Goal: Information Seeking & Learning: Learn about a topic

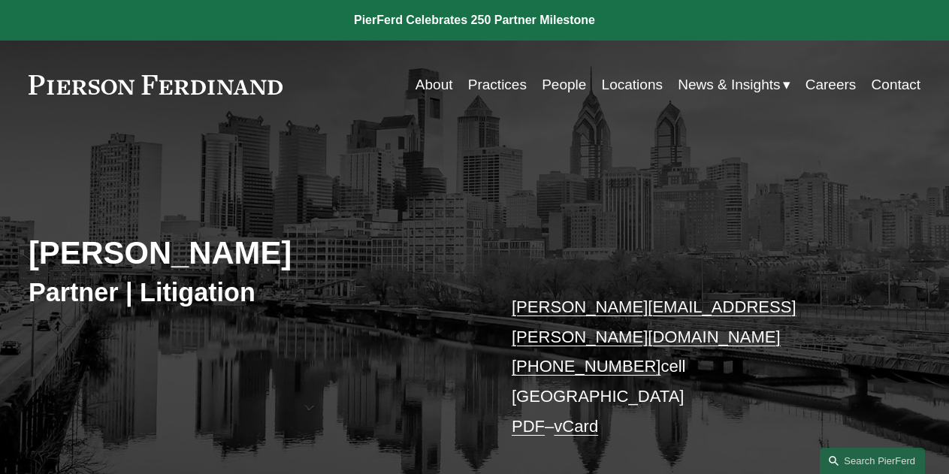
scroll to position [350, 0]
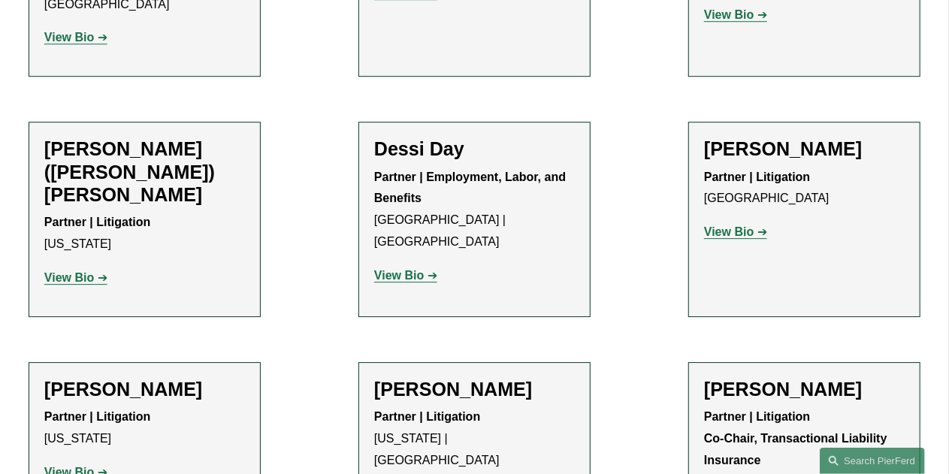
scroll to position [2331, 0]
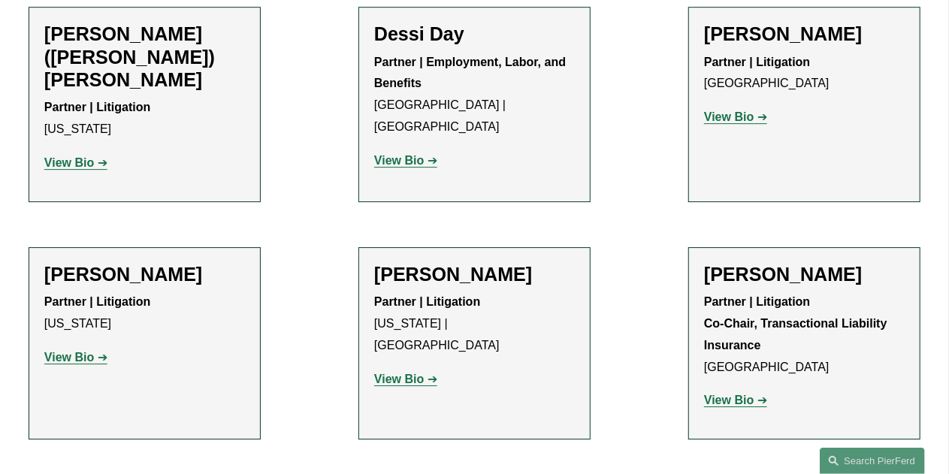
click at [414, 373] on strong "View Bio" at bounding box center [399, 379] width 50 height 13
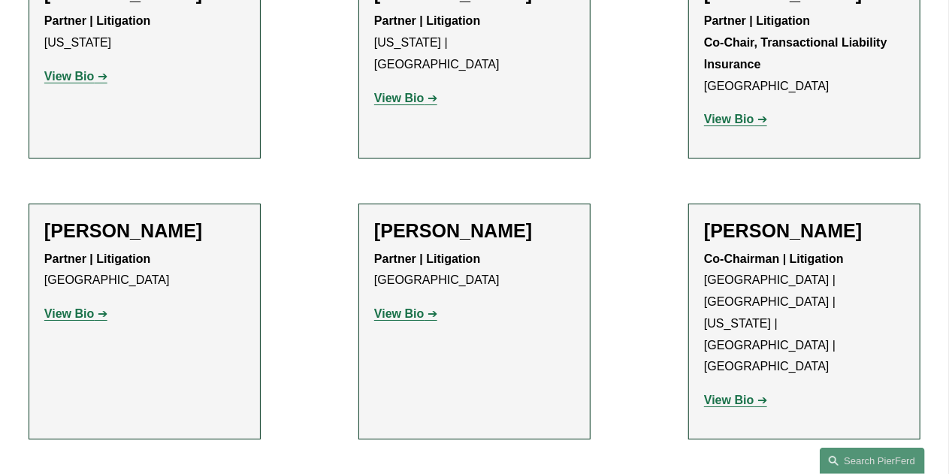
click at [745, 394] on strong "View Bio" at bounding box center [729, 400] width 50 height 13
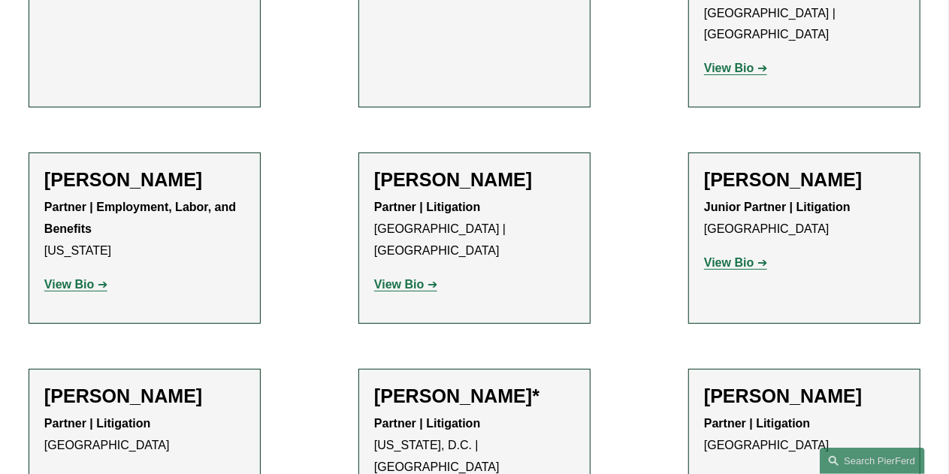
scroll to position [2945, 0]
click at [729, 472] on strong "View Bio" at bounding box center [729, 478] width 50 height 13
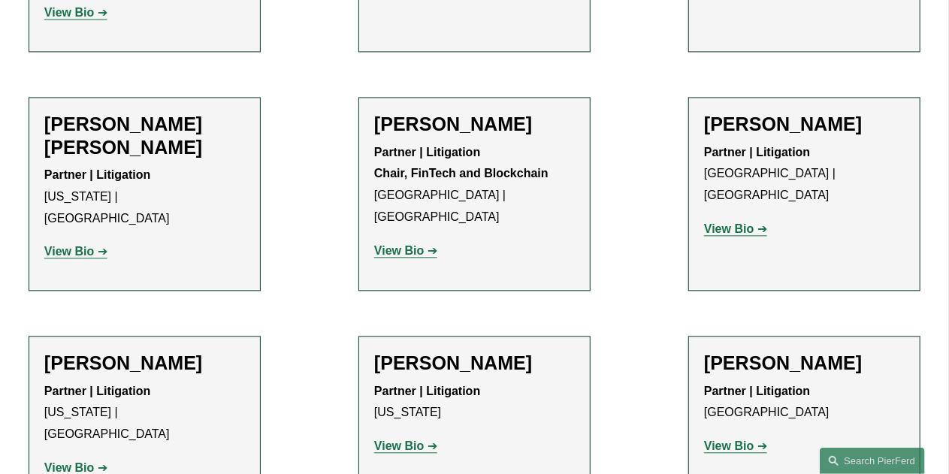
scroll to position [4414, 0]
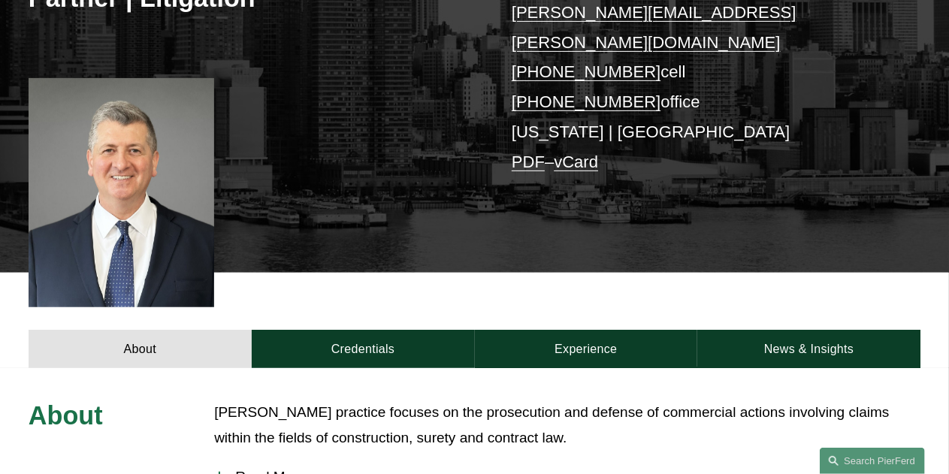
scroll to position [296, 0]
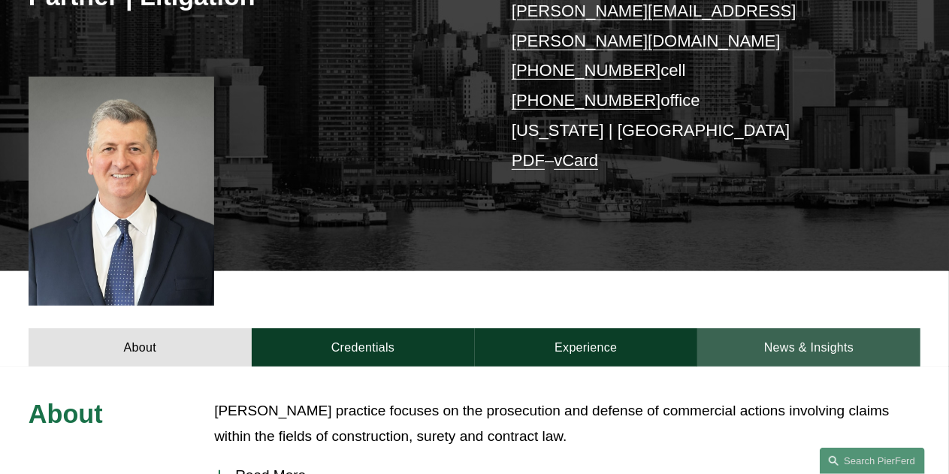
click at [814, 330] on link "News & Insights" at bounding box center [808, 347] width 223 height 38
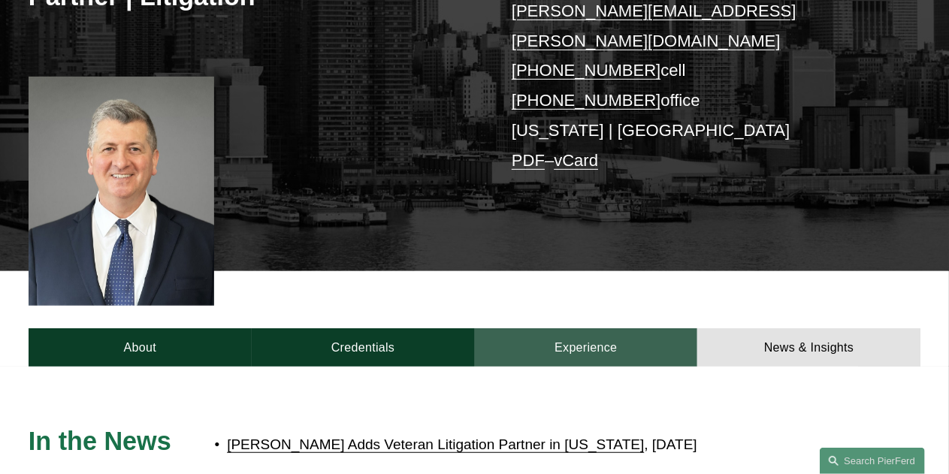
click at [651, 328] on link "Experience" at bounding box center [586, 347] width 223 height 38
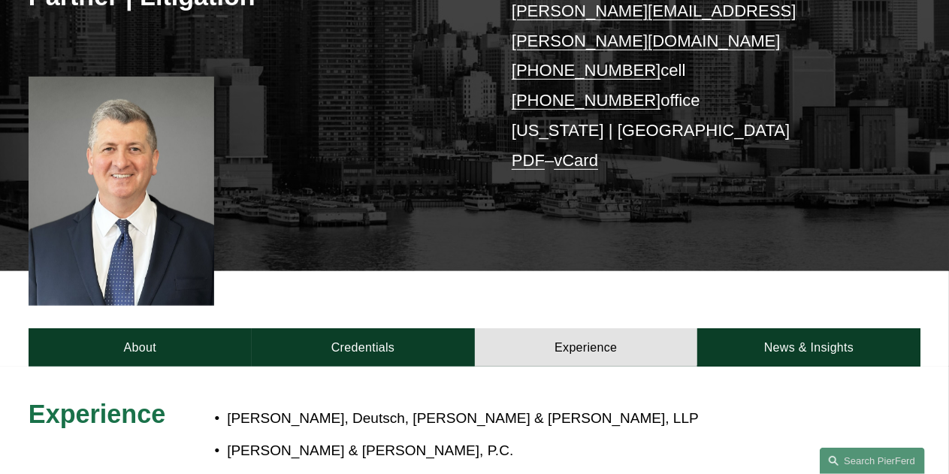
scroll to position [572, 0]
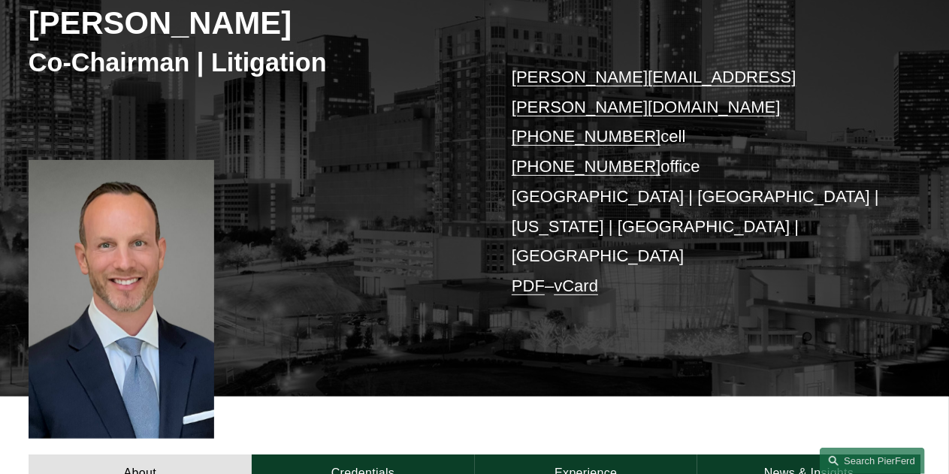
scroll to position [347, 0]
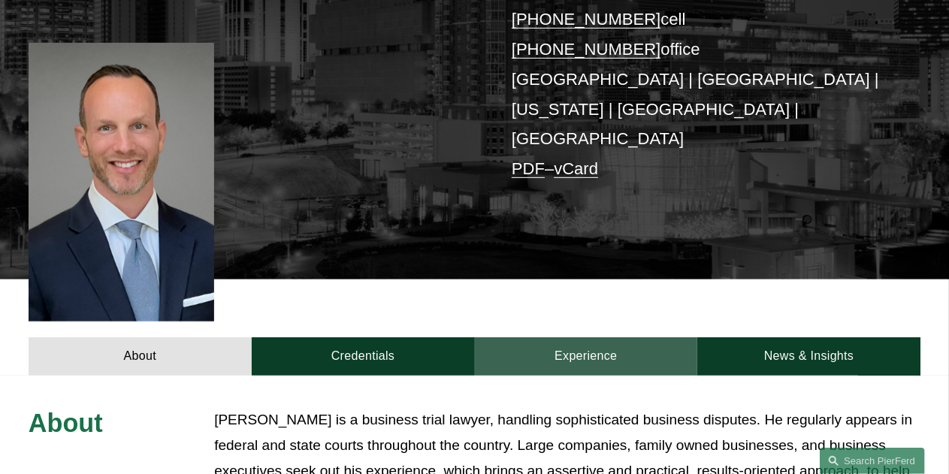
click at [629, 337] on link "Experience" at bounding box center [586, 356] width 223 height 38
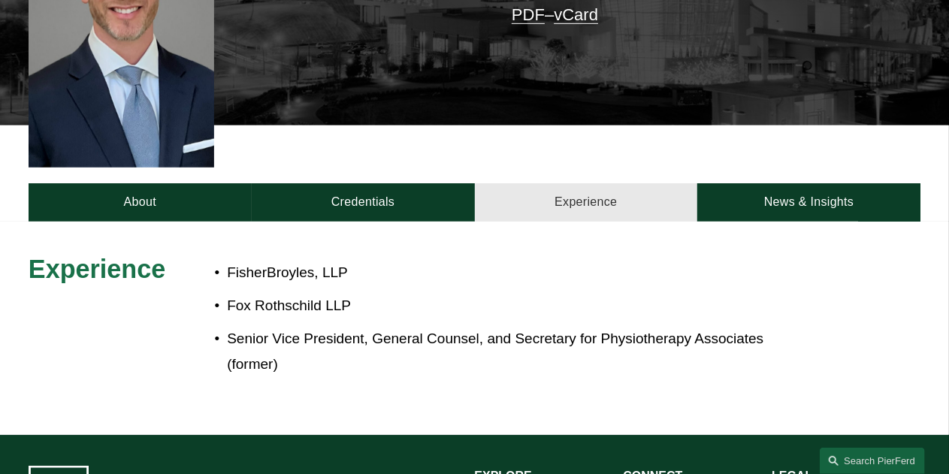
scroll to position [500, 0]
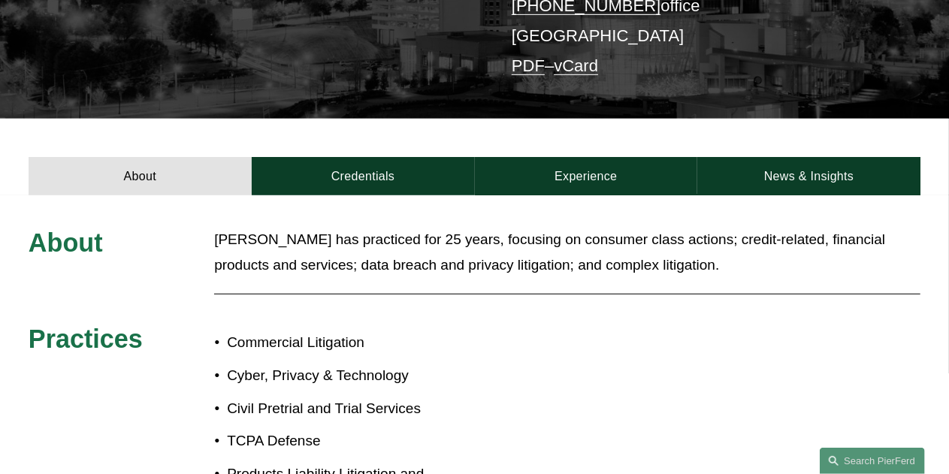
scroll to position [414, 0]
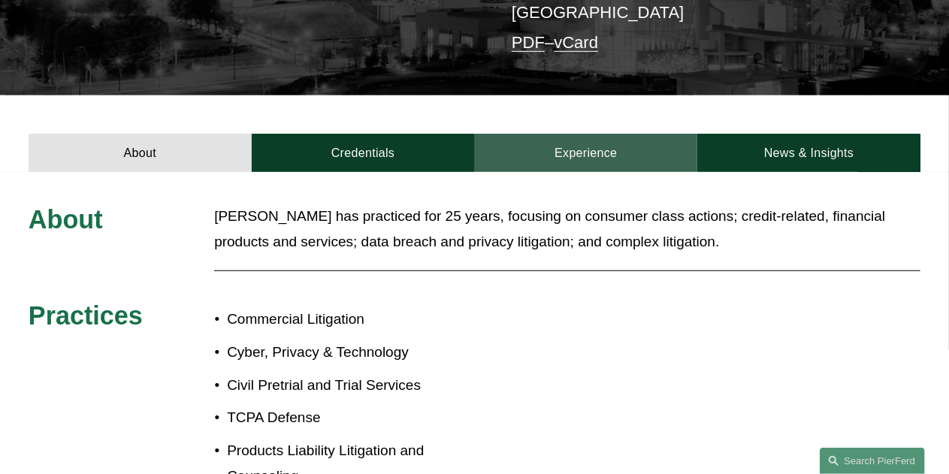
click at [532, 137] on link "Experience" at bounding box center [586, 153] width 223 height 38
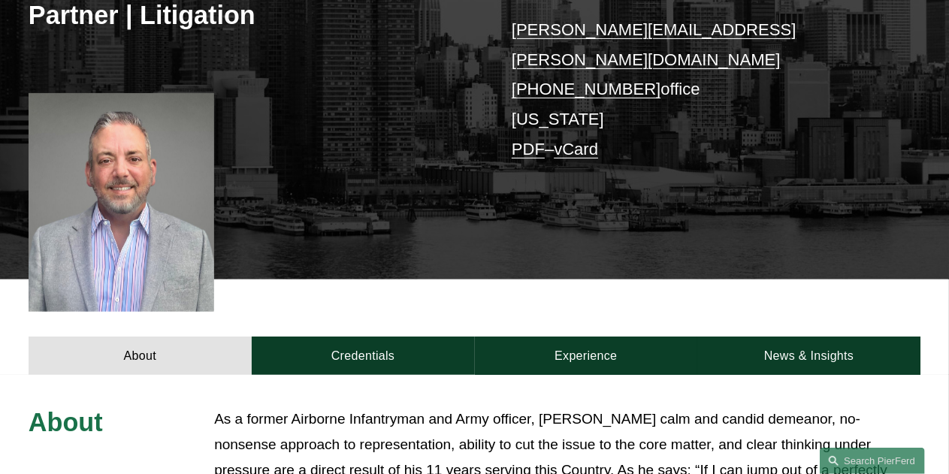
scroll to position [278, 0]
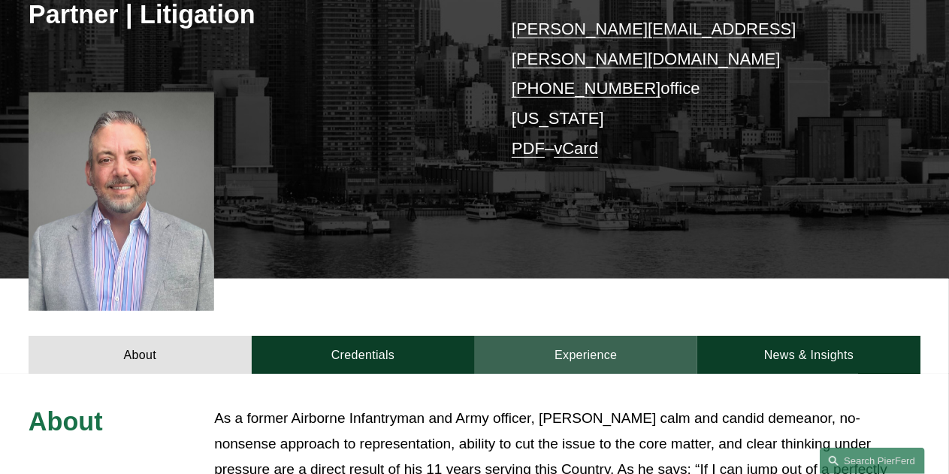
click at [569, 336] on link "Experience" at bounding box center [586, 355] width 223 height 38
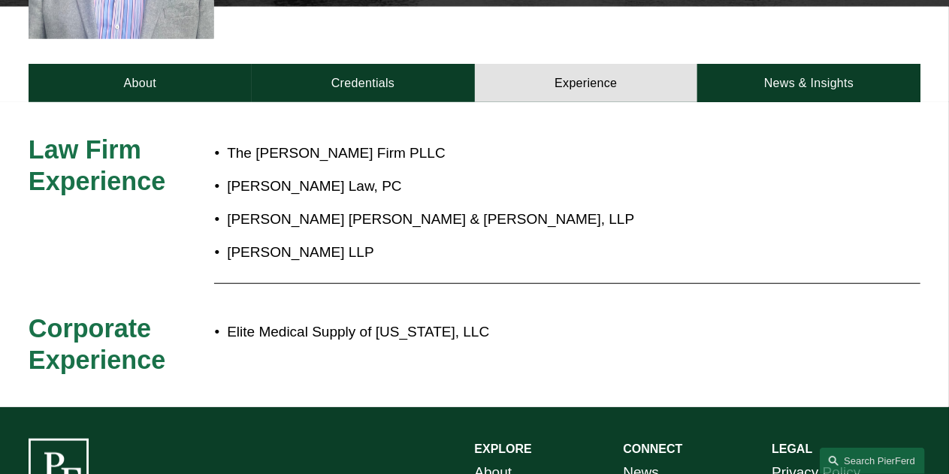
scroll to position [553, 0]
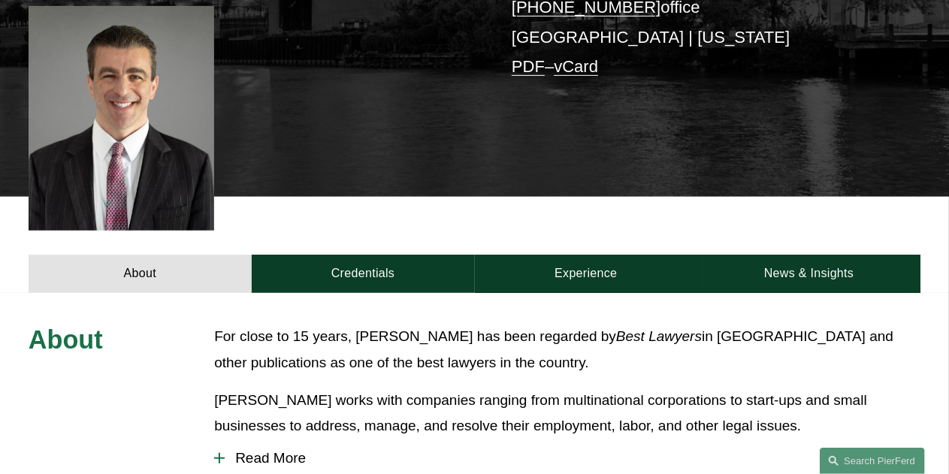
scroll to position [397, 0]
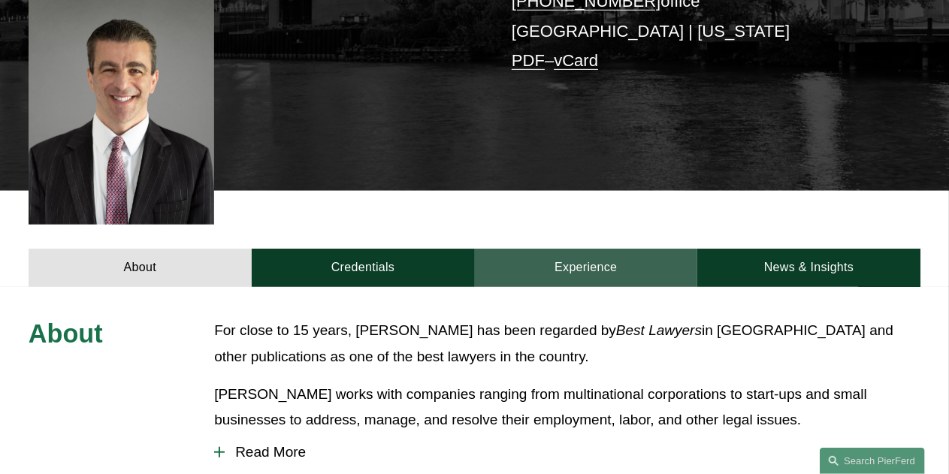
click at [508, 250] on link "Experience" at bounding box center [586, 268] width 223 height 38
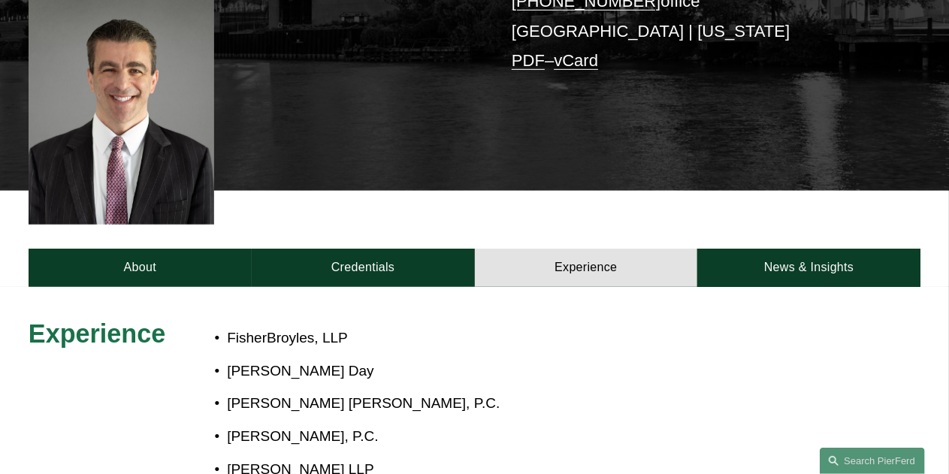
scroll to position [557, 0]
